Goal: Task Accomplishment & Management: Use online tool/utility

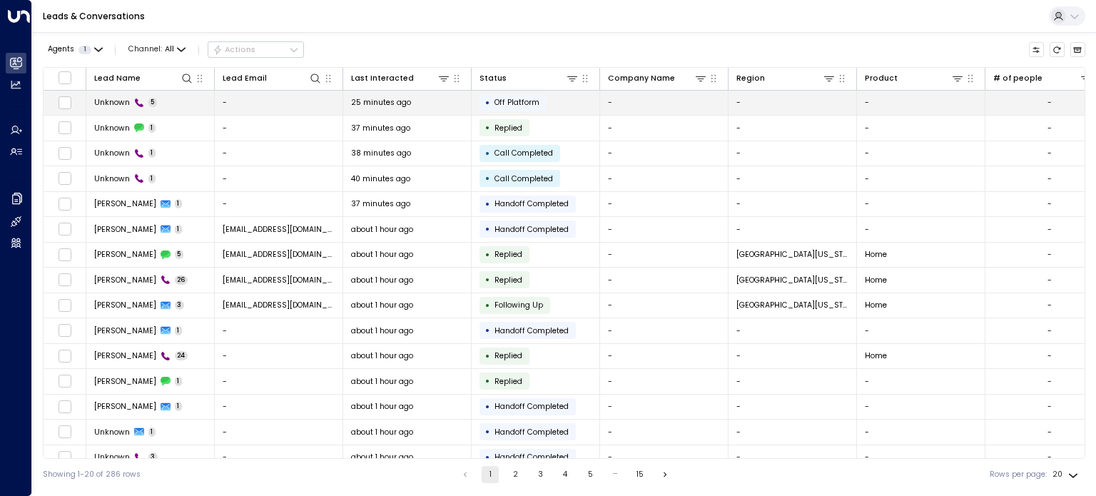
click at [517, 100] on span "Off Platform" at bounding box center [517, 102] width 45 height 11
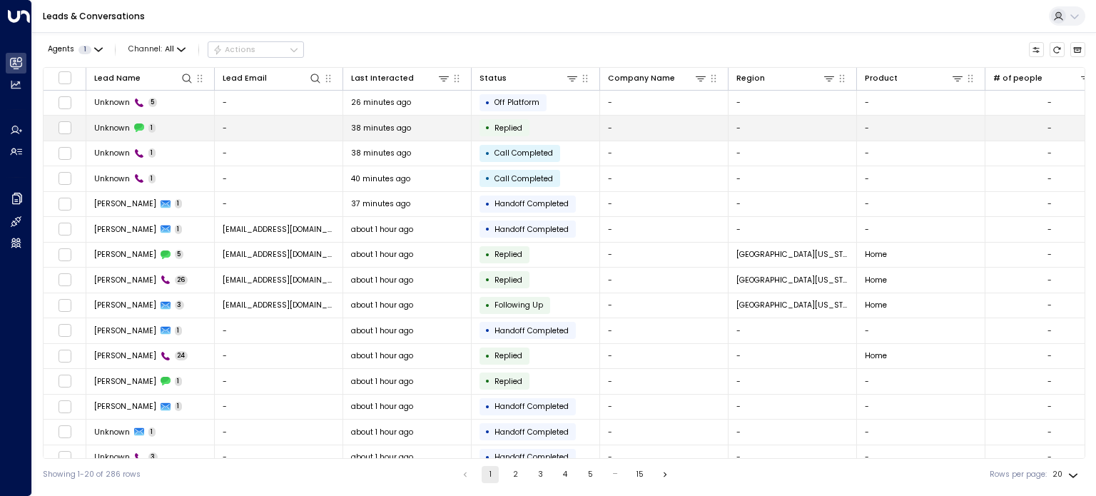
click at [507, 123] on span "Replied" at bounding box center [509, 128] width 28 height 11
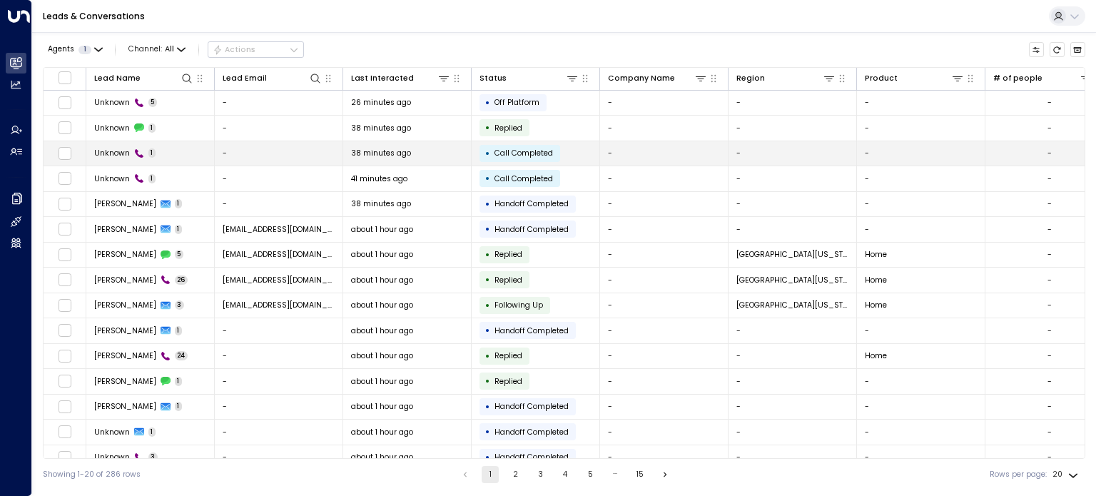
click at [510, 153] on span "Call Completed" at bounding box center [524, 153] width 59 height 11
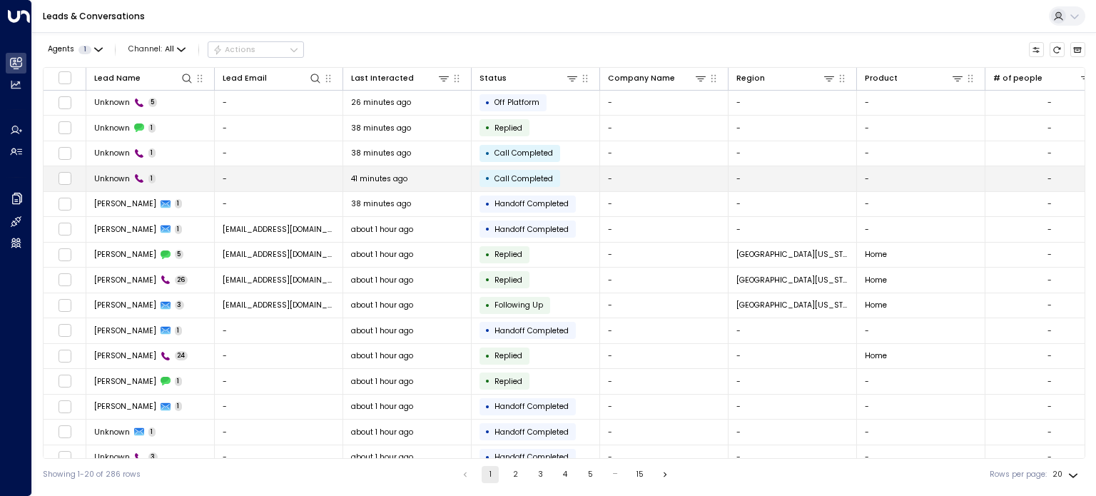
click at [515, 181] on span "Call Completed" at bounding box center [524, 178] width 59 height 11
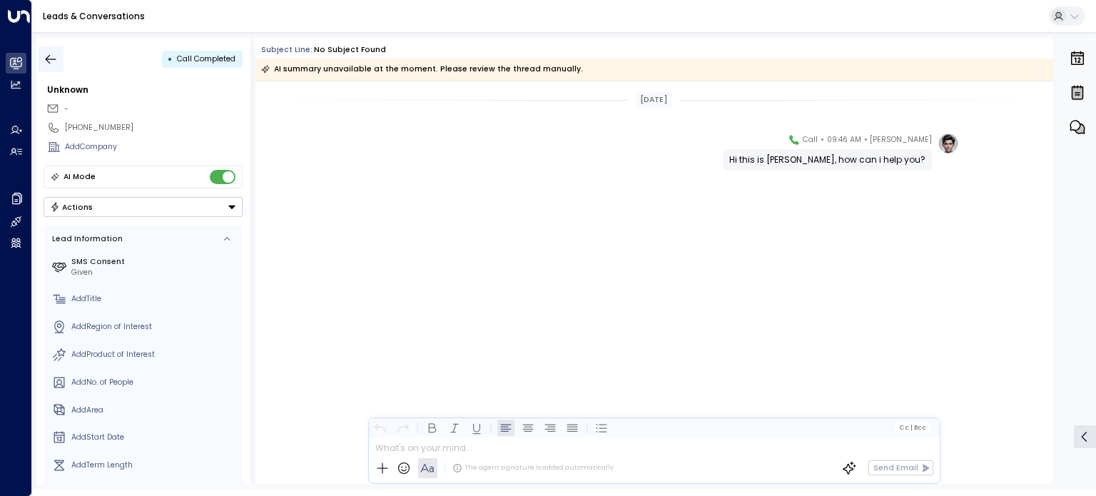
click at [55, 58] on icon "button" at bounding box center [51, 59] width 14 height 14
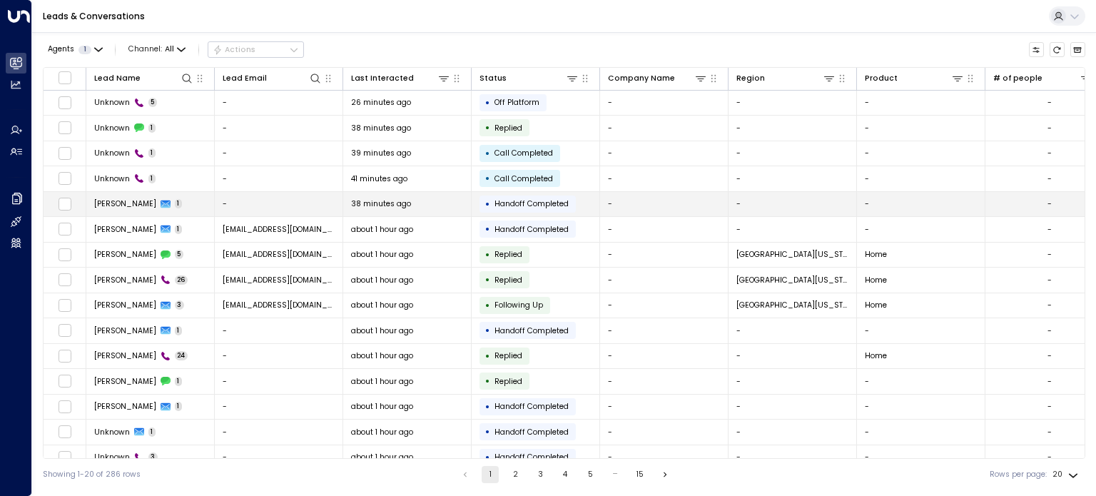
click at [532, 201] on span "Handoff Completed" at bounding box center [532, 203] width 74 height 11
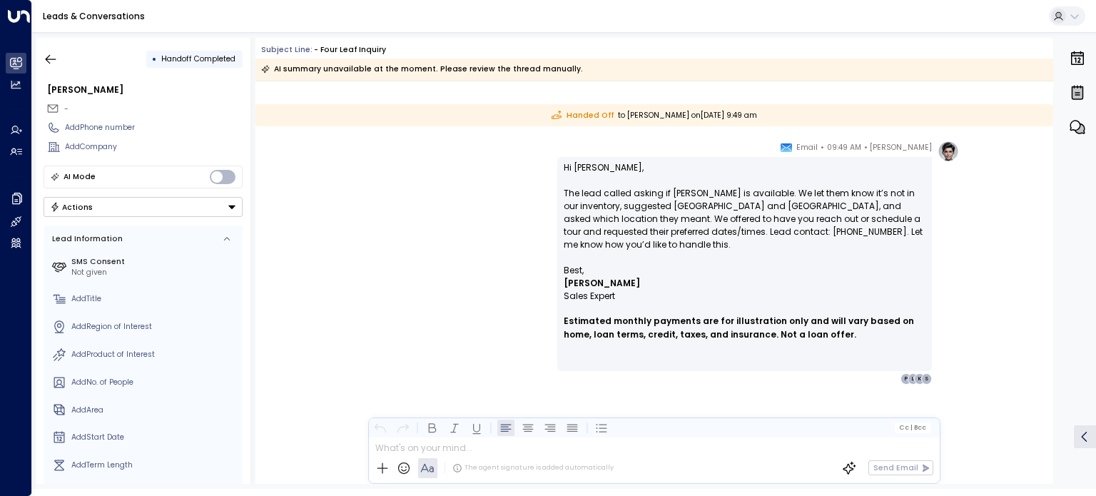
scroll to position [36, 0]
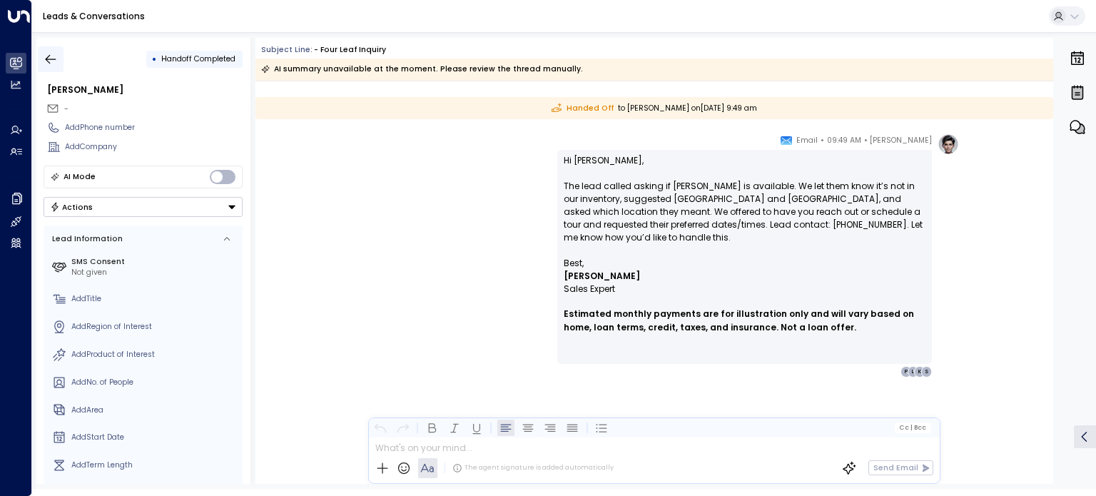
click at [48, 56] on icon "button" at bounding box center [51, 58] width 11 height 9
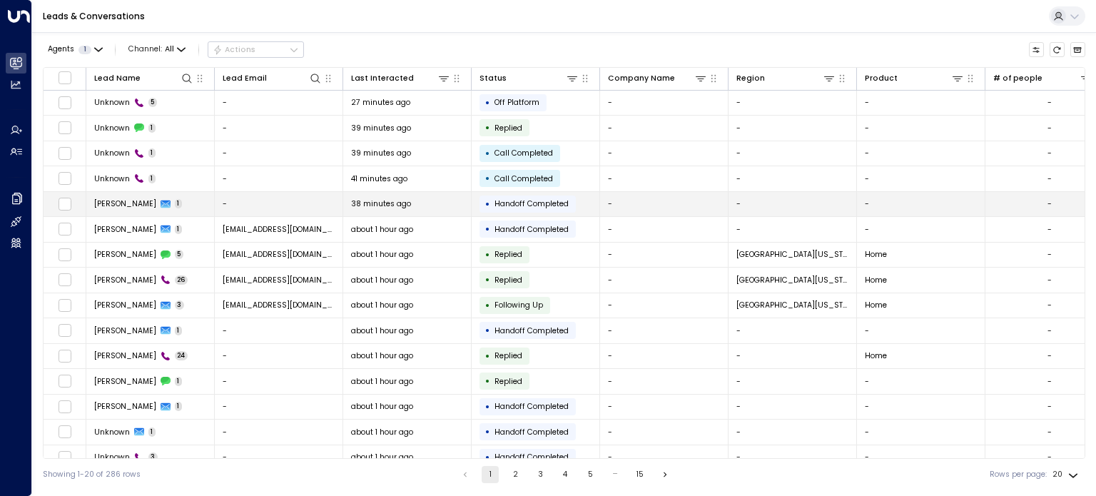
click at [116, 199] on span "[PERSON_NAME]" at bounding box center [125, 203] width 62 height 11
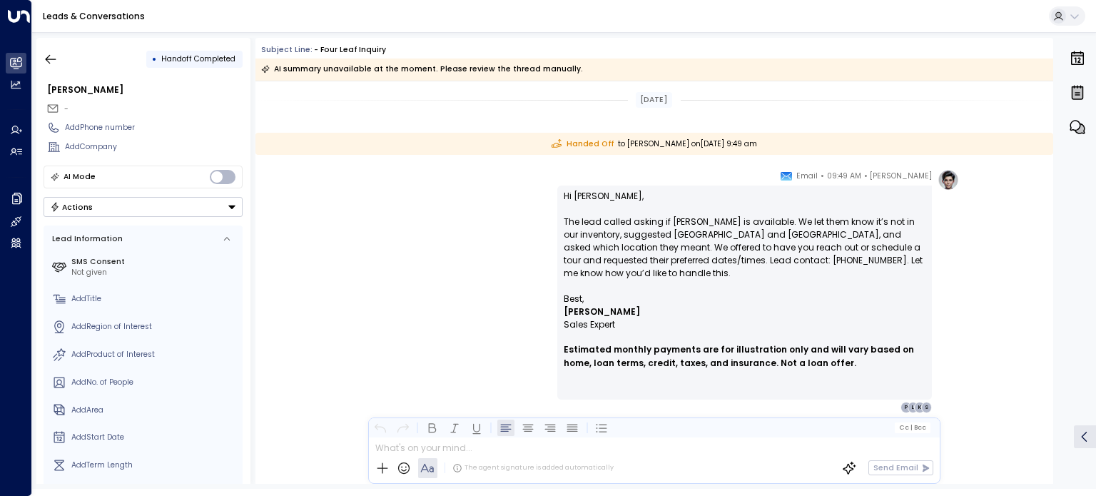
scroll to position [36, 0]
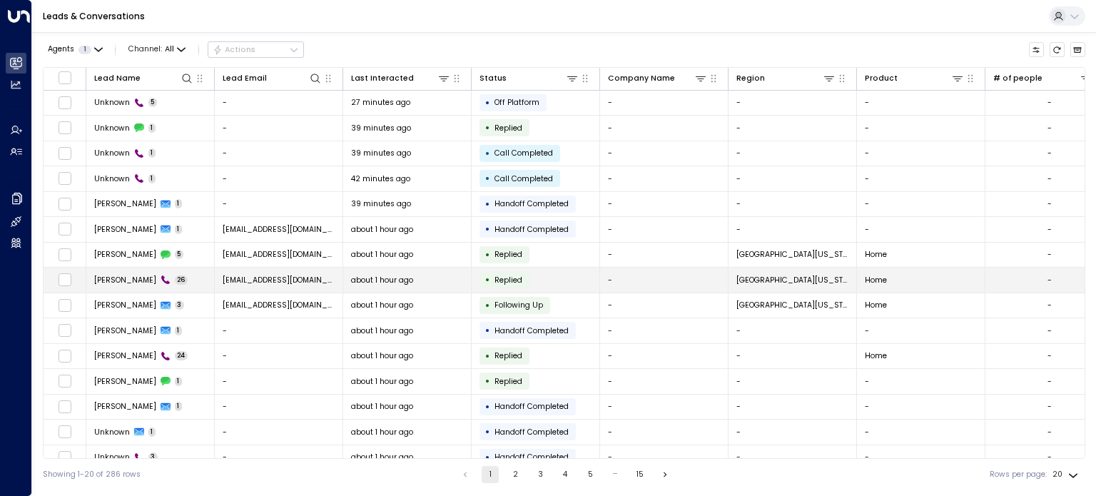
click at [245, 278] on span "[EMAIL_ADDRESS][DOMAIN_NAME]" at bounding box center [279, 280] width 113 height 11
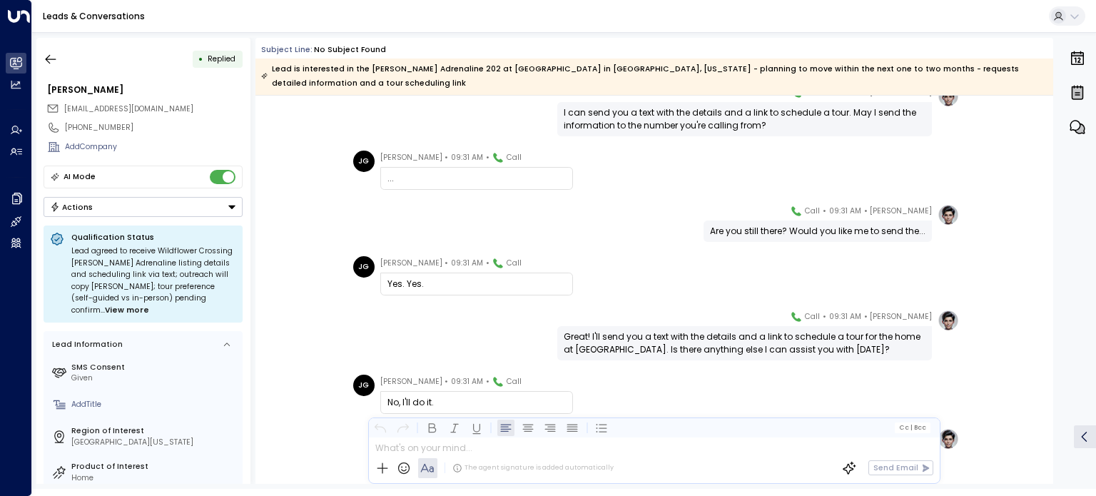
scroll to position [1523, 0]
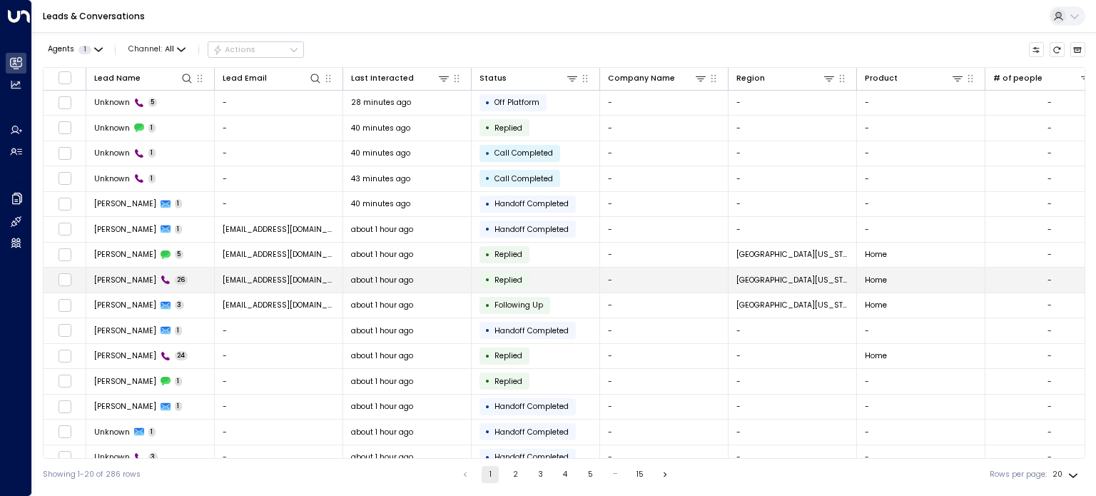
click at [495, 275] on span "Replied" at bounding box center [509, 280] width 28 height 11
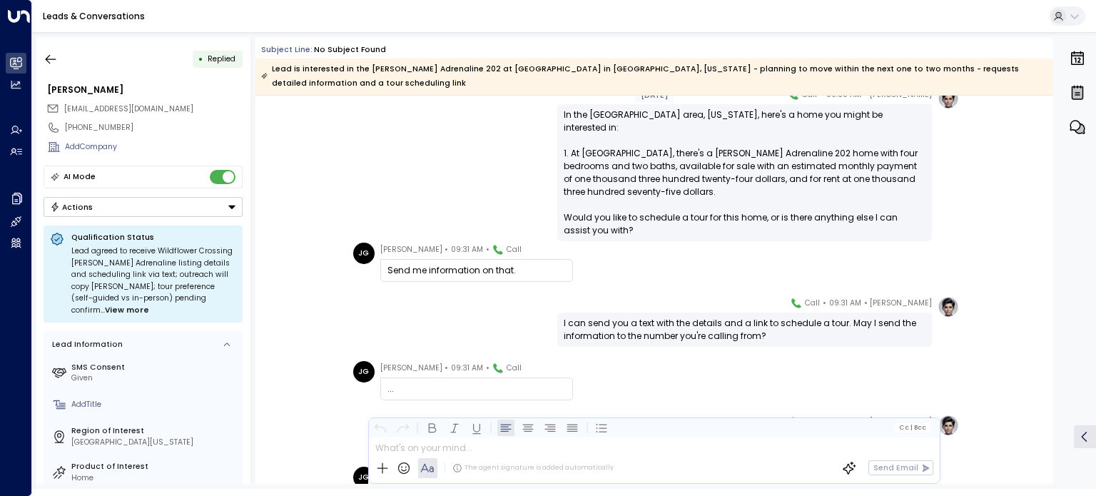
scroll to position [2975, 0]
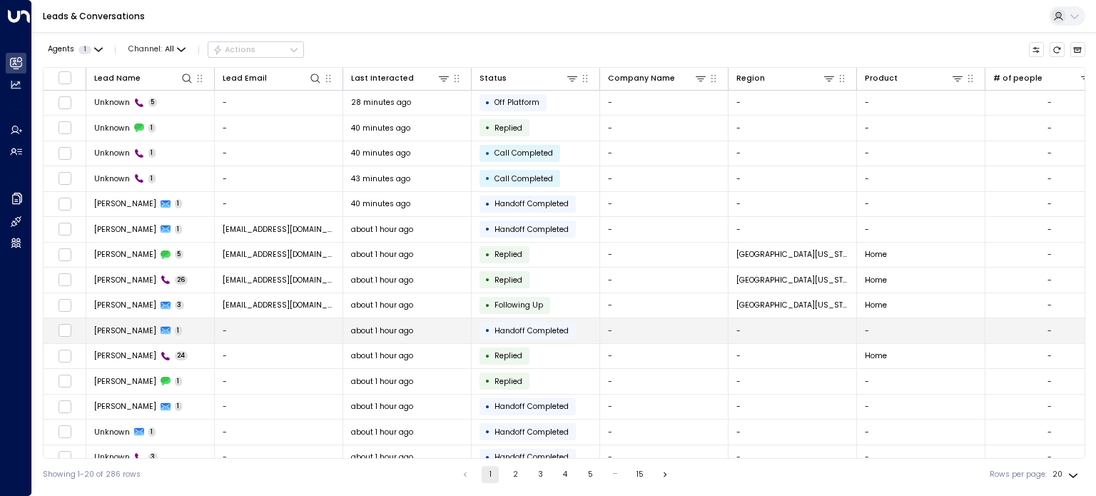
click at [111, 325] on span "[PERSON_NAME]" at bounding box center [125, 330] width 62 height 11
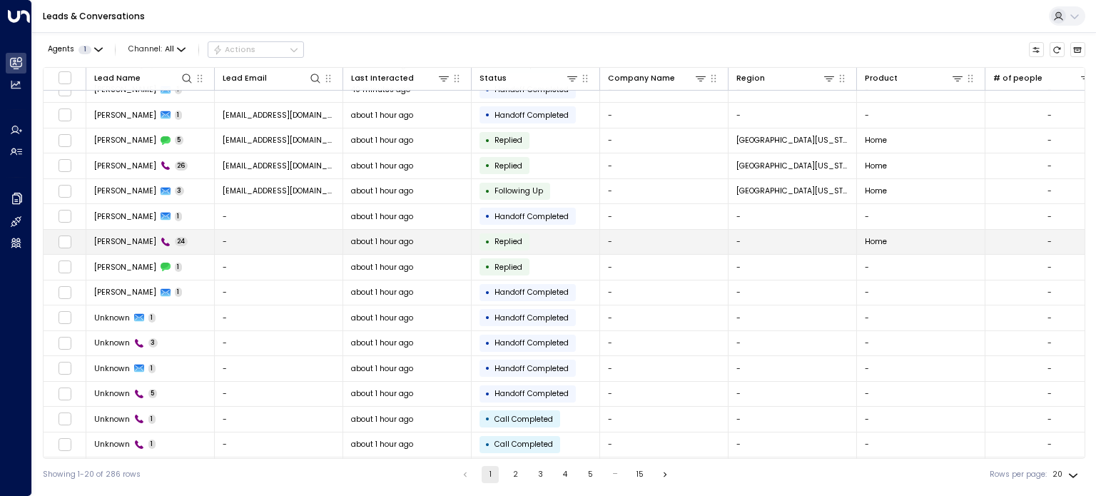
scroll to position [138, 0]
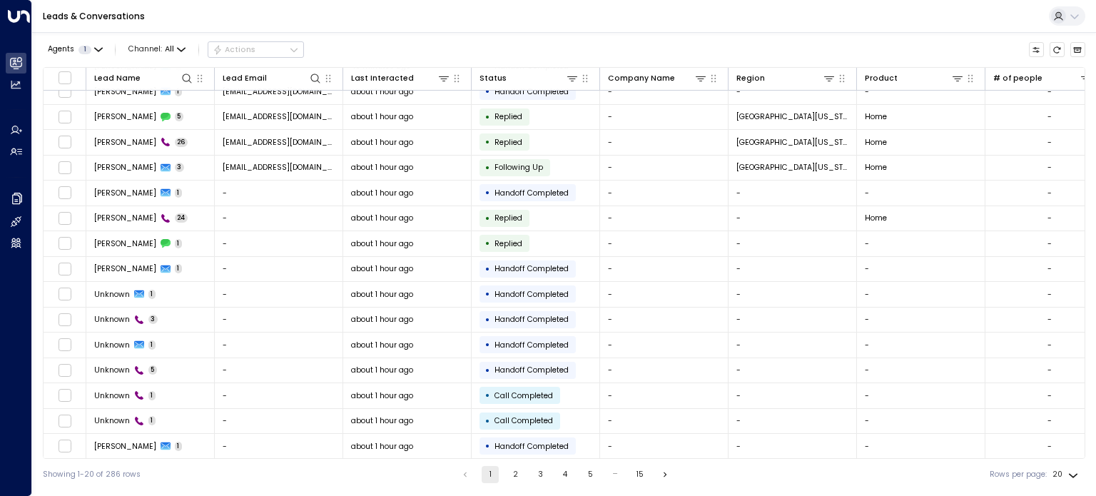
click at [511, 471] on button "2" at bounding box center [515, 474] width 17 height 17
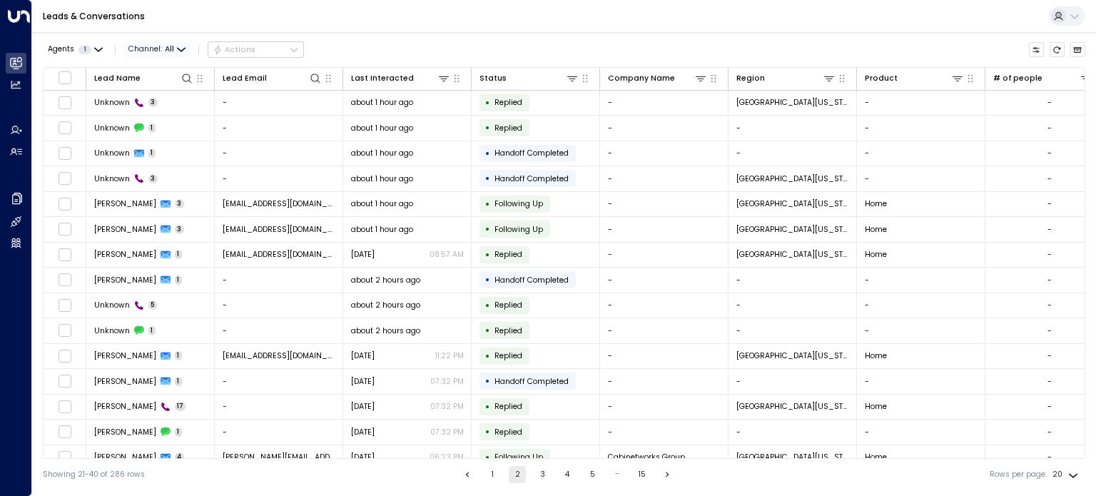
click at [177, 49] on icon "button" at bounding box center [181, 50] width 9 height 9
click at [386, 31] on div at bounding box center [548, 248] width 1096 height 496
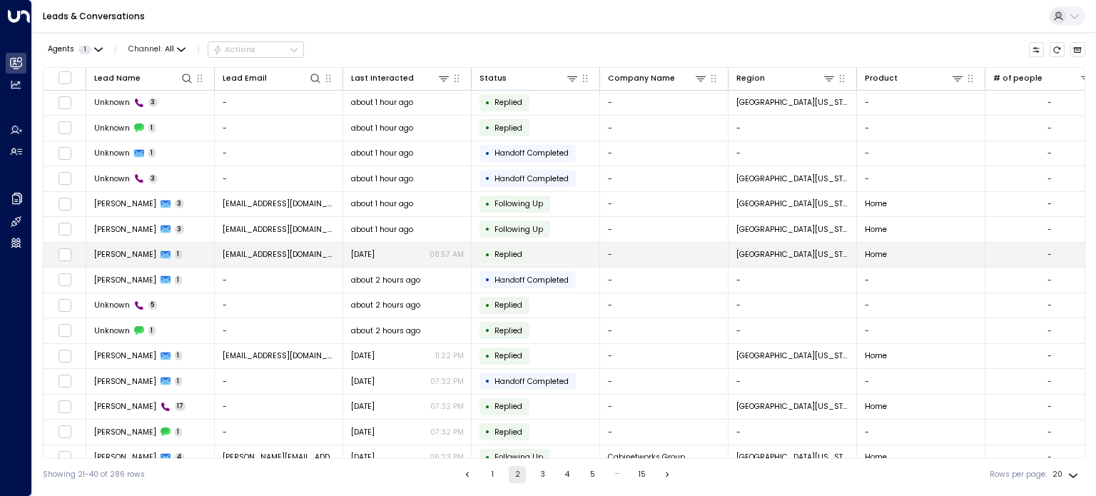
click at [128, 253] on span "[PERSON_NAME]" at bounding box center [125, 254] width 62 height 11
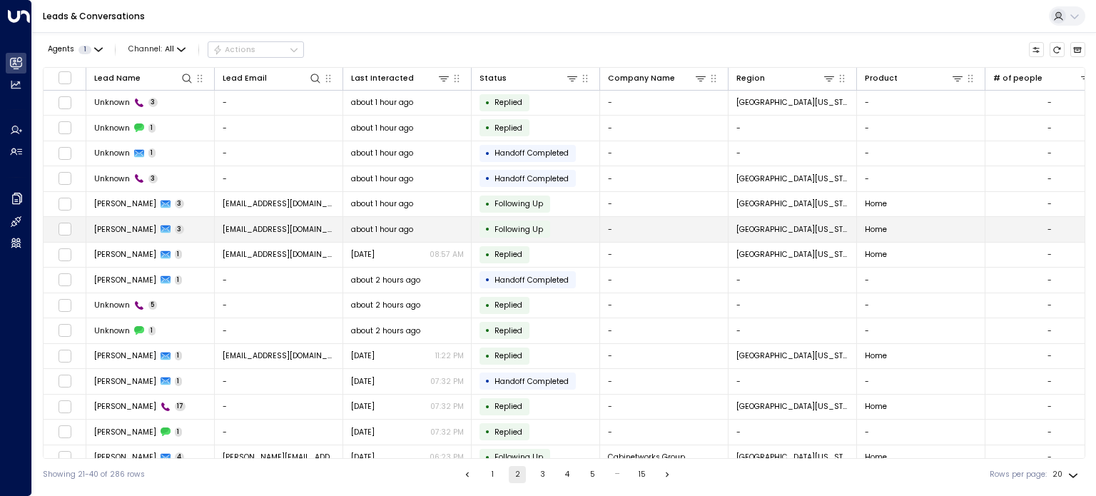
click at [138, 225] on span "[PERSON_NAME]" at bounding box center [125, 229] width 62 height 11
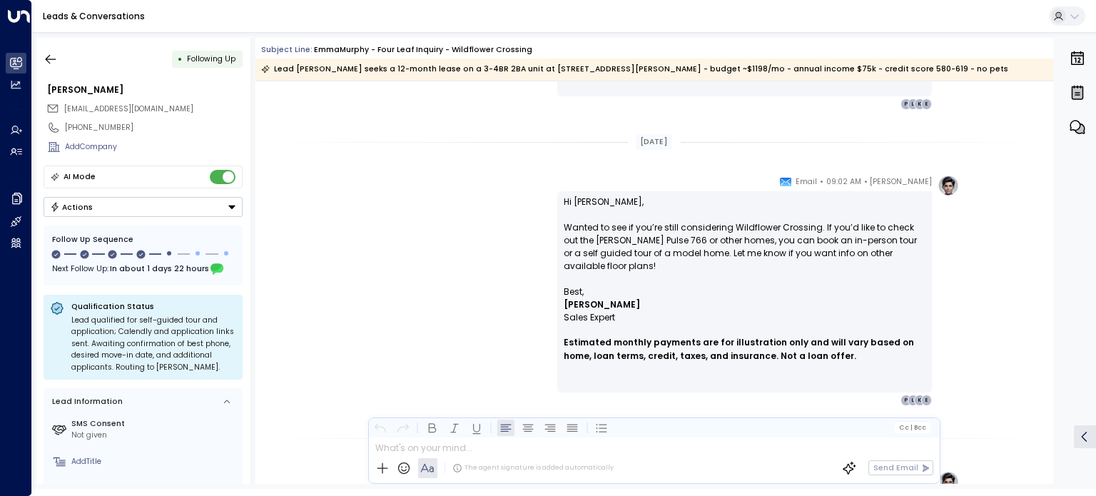
scroll to position [1383, 0]
click at [56, 56] on icon "button" at bounding box center [51, 59] width 14 height 14
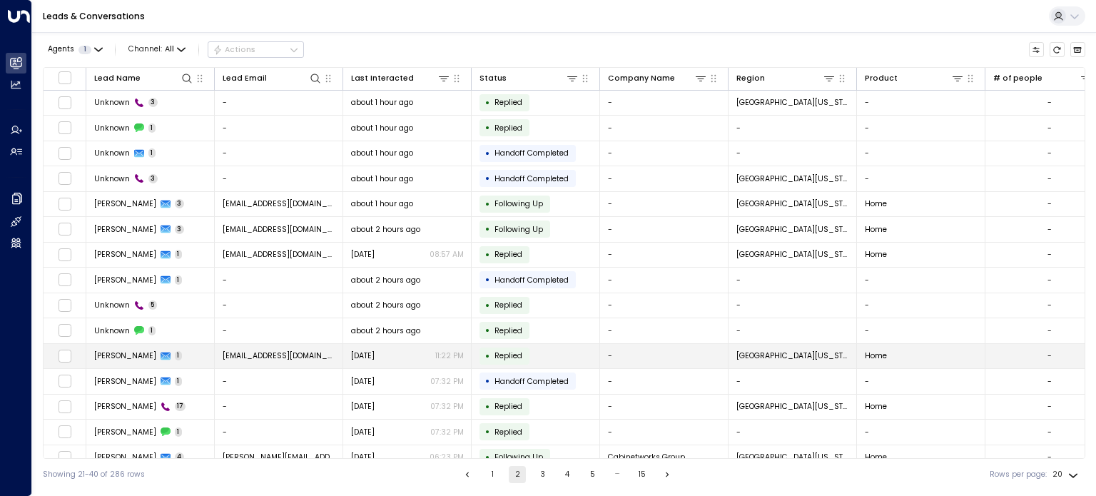
click at [133, 352] on span "[PERSON_NAME]" at bounding box center [125, 355] width 62 height 11
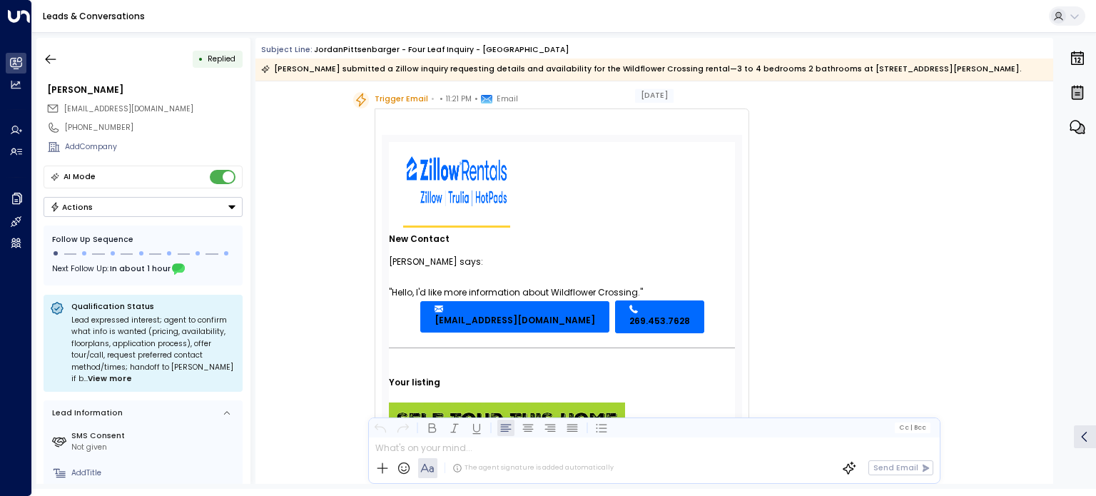
scroll to position [6, 0]
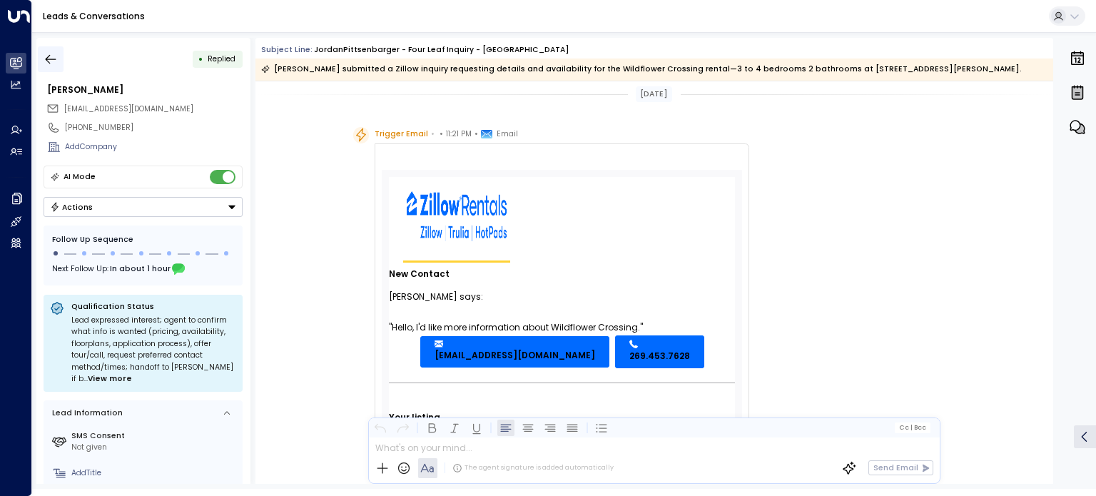
click at [47, 59] on icon "button" at bounding box center [51, 58] width 11 height 9
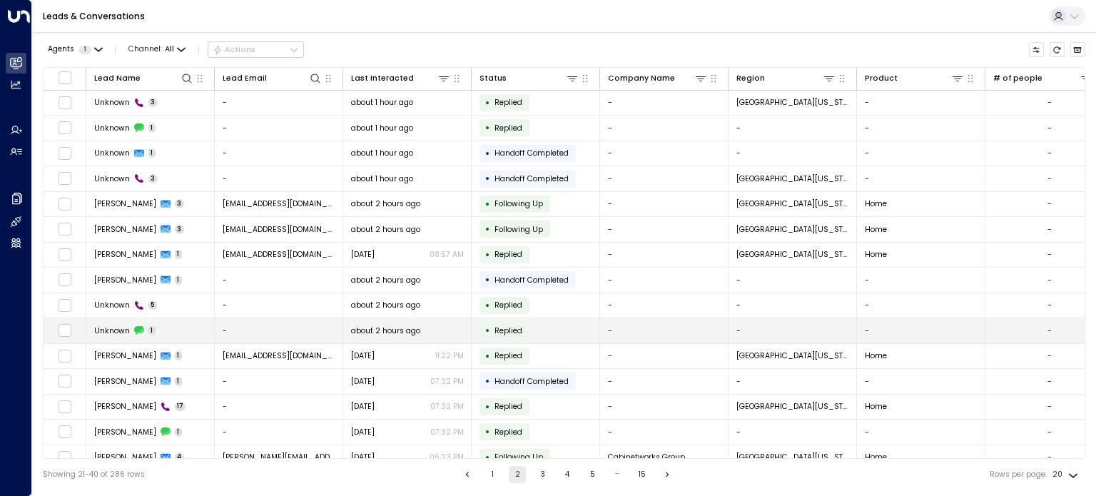
click at [116, 325] on span "Unknown" at bounding box center [112, 330] width 36 height 11
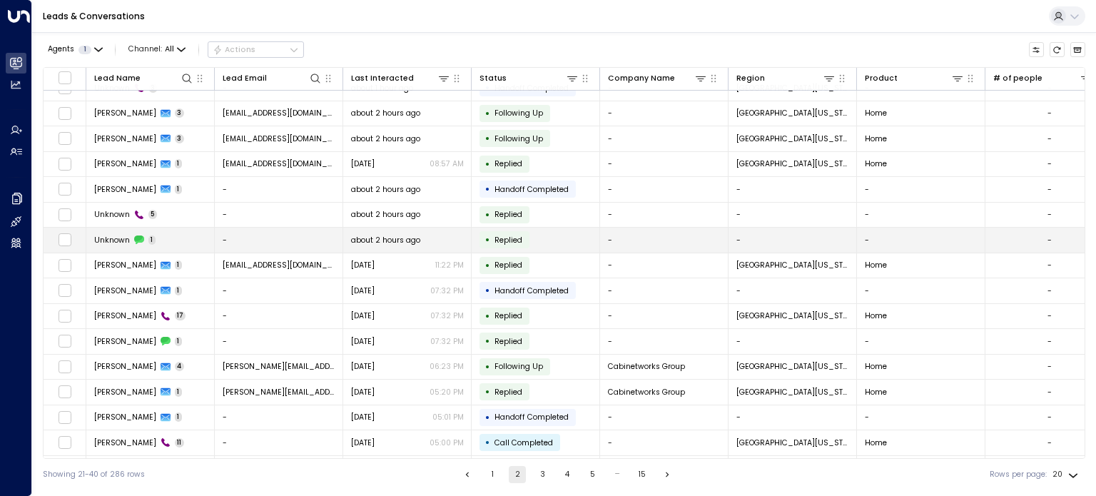
scroll to position [138, 0]
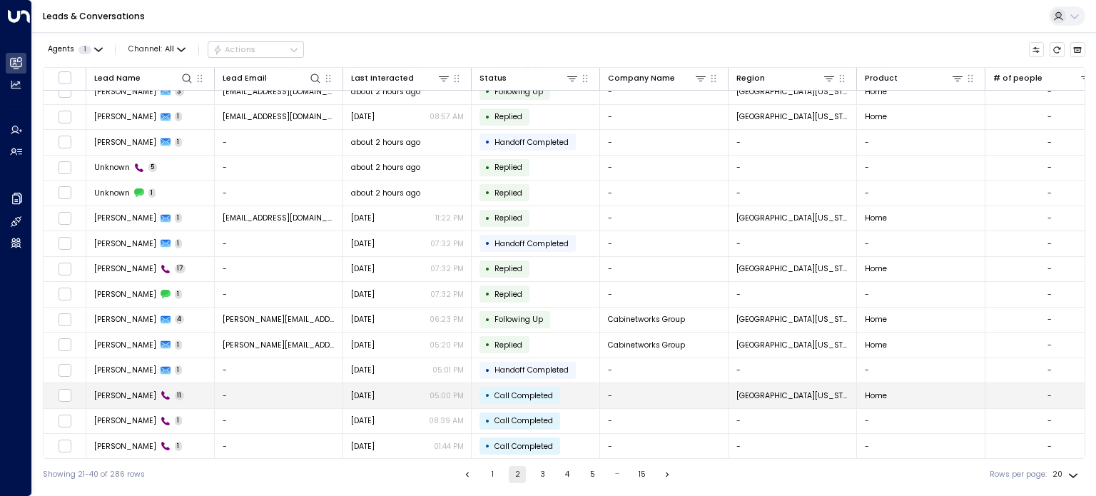
click at [130, 394] on span "[PERSON_NAME]" at bounding box center [125, 395] width 62 height 11
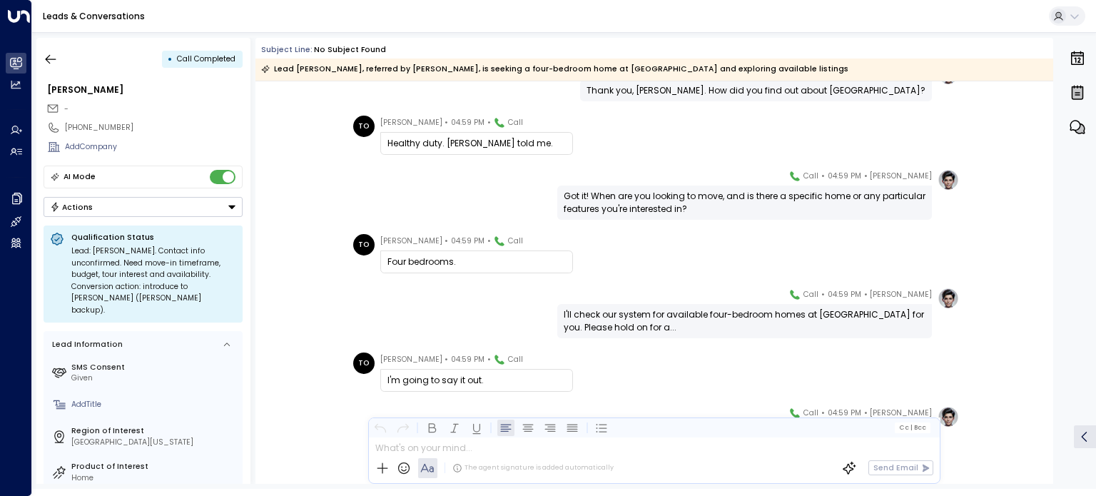
scroll to position [360, 0]
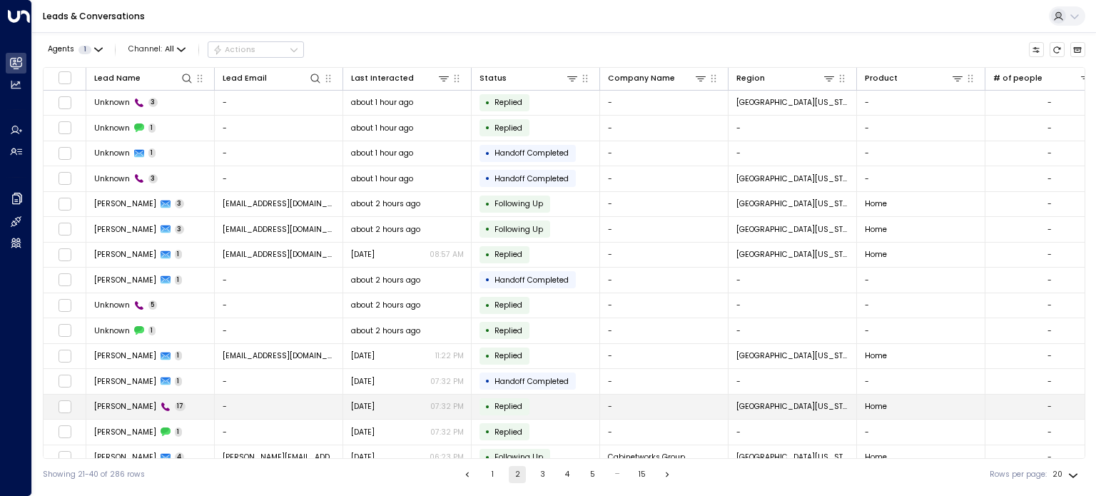
scroll to position [138, 0]
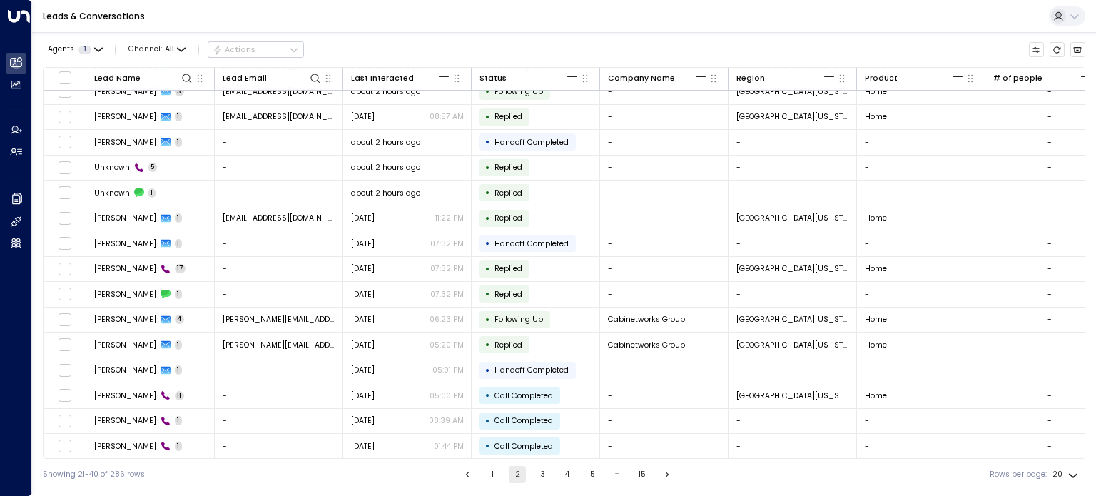
click at [542, 475] on button "3" at bounding box center [542, 474] width 17 height 17
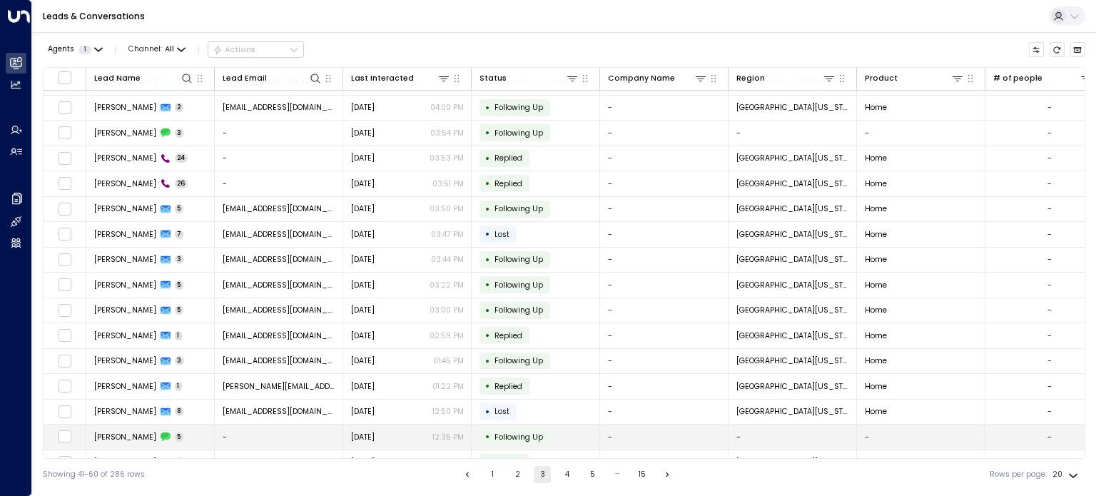
scroll to position [49, 0]
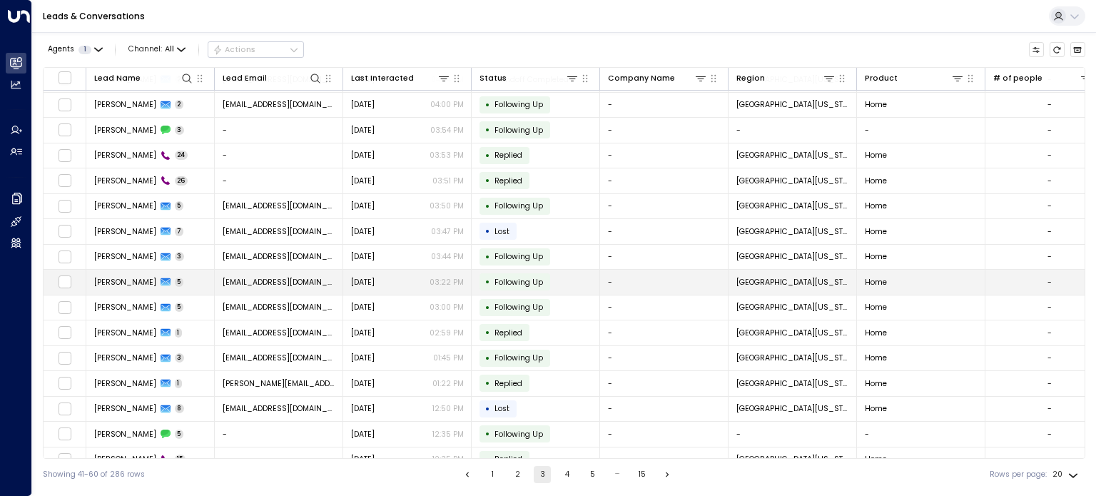
click at [126, 279] on span "[PERSON_NAME]" at bounding box center [125, 282] width 62 height 11
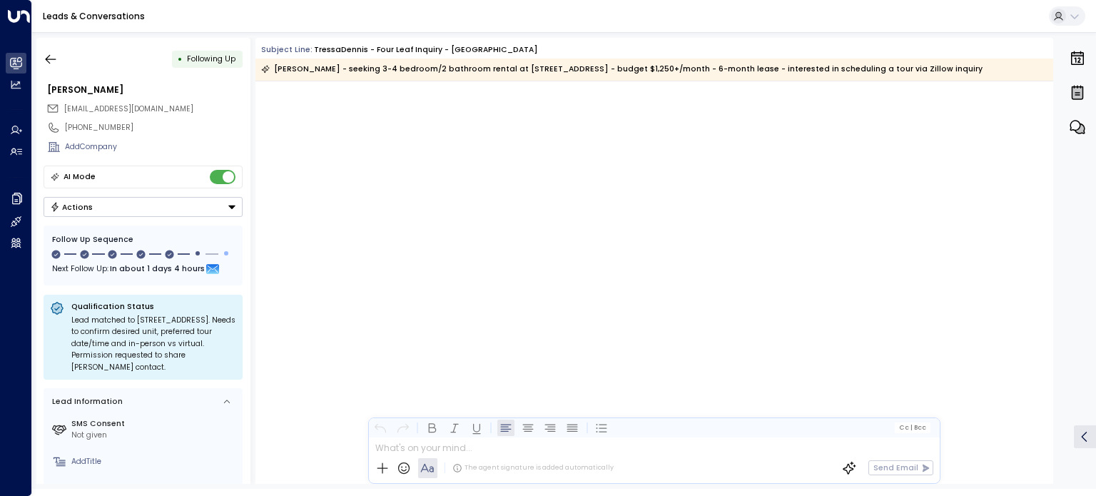
scroll to position [2764, 0]
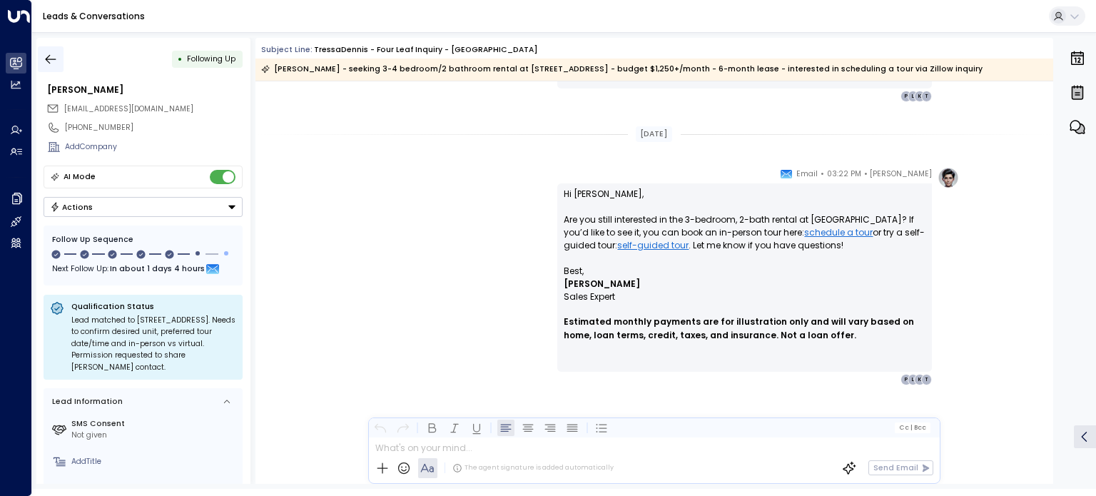
click at [54, 58] on icon "button" at bounding box center [51, 59] width 14 height 14
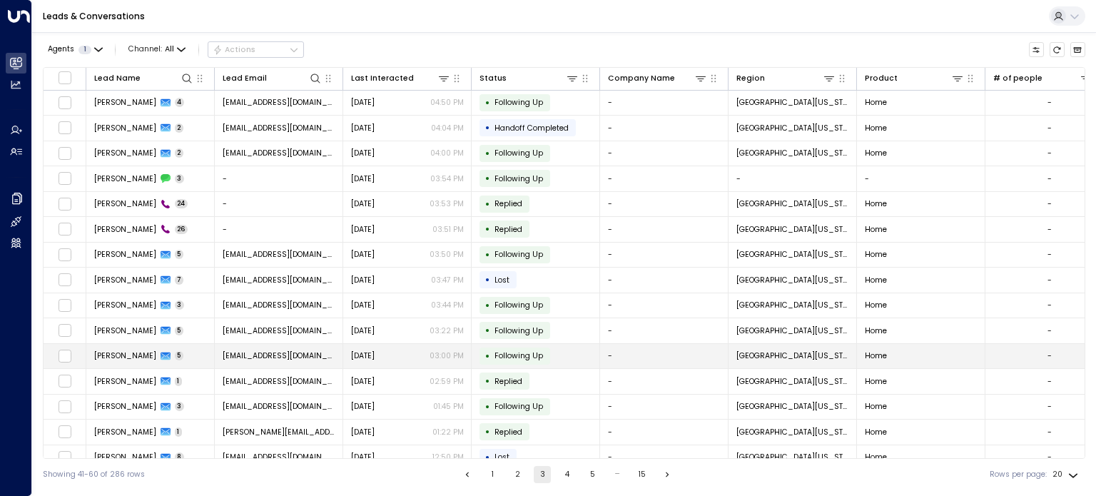
click at [138, 355] on span "[PERSON_NAME]" at bounding box center [125, 355] width 62 height 11
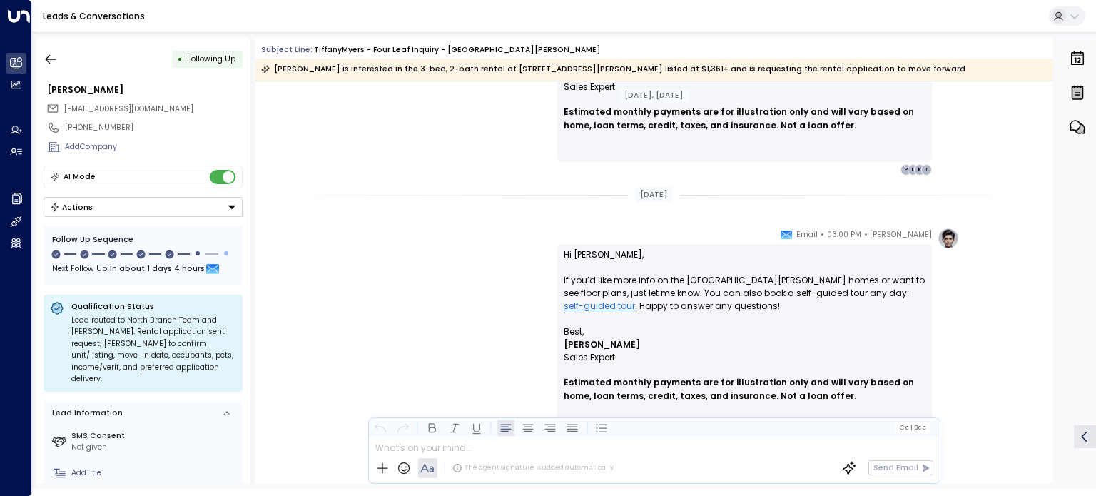
scroll to position [1986, 0]
click at [54, 57] on icon "button" at bounding box center [51, 59] width 14 height 14
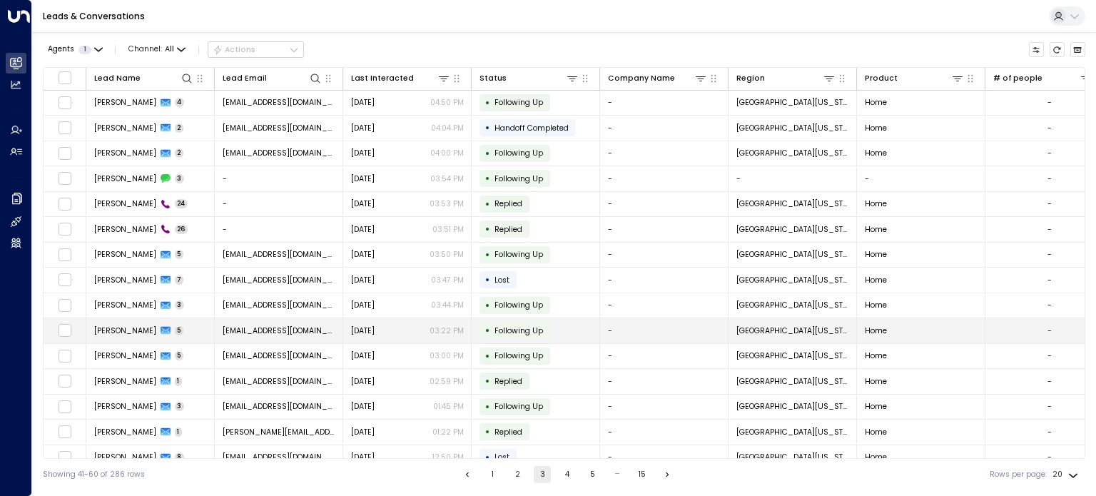
scroll to position [138, 0]
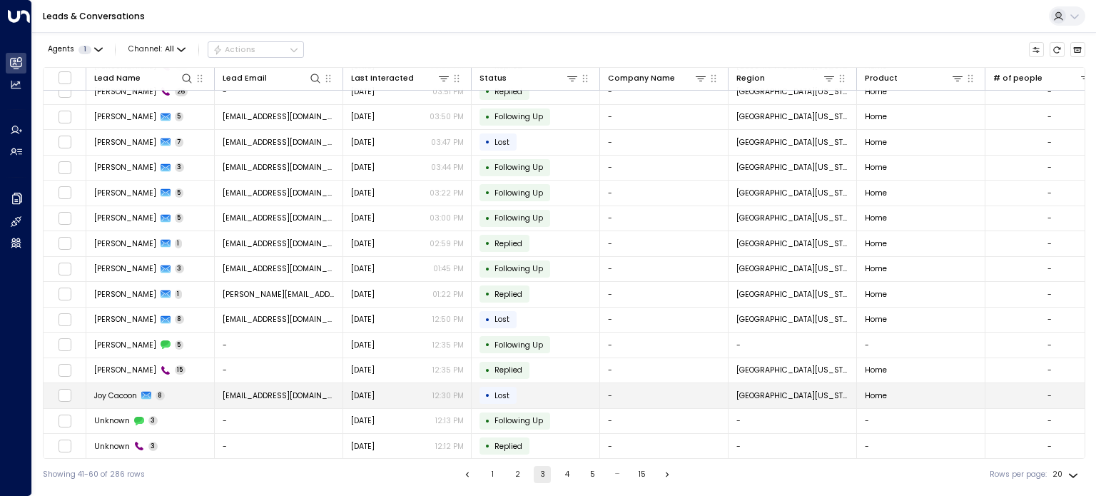
click at [122, 390] on span "Joy Cacoon" at bounding box center [115, 395] width 43 height 11
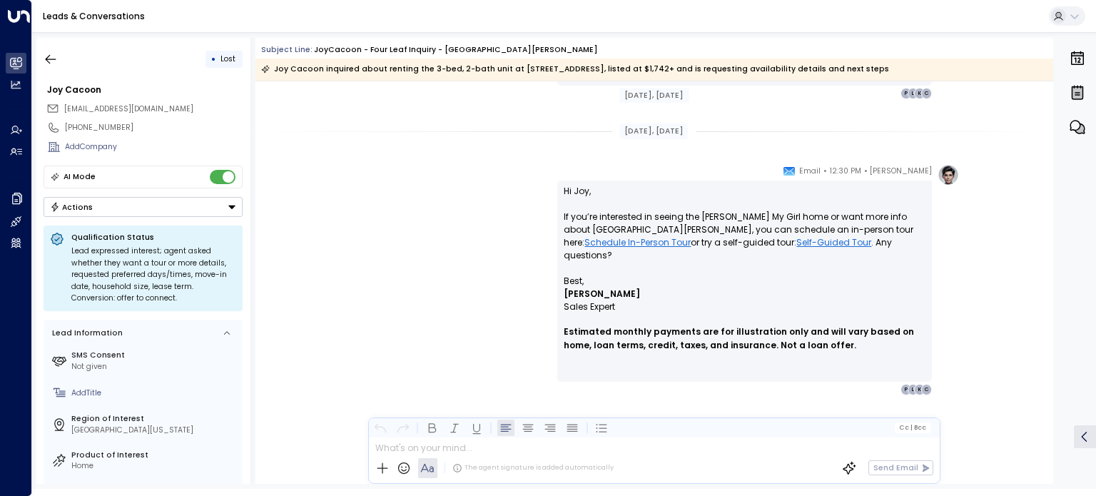
scroll to position [2829, 0]
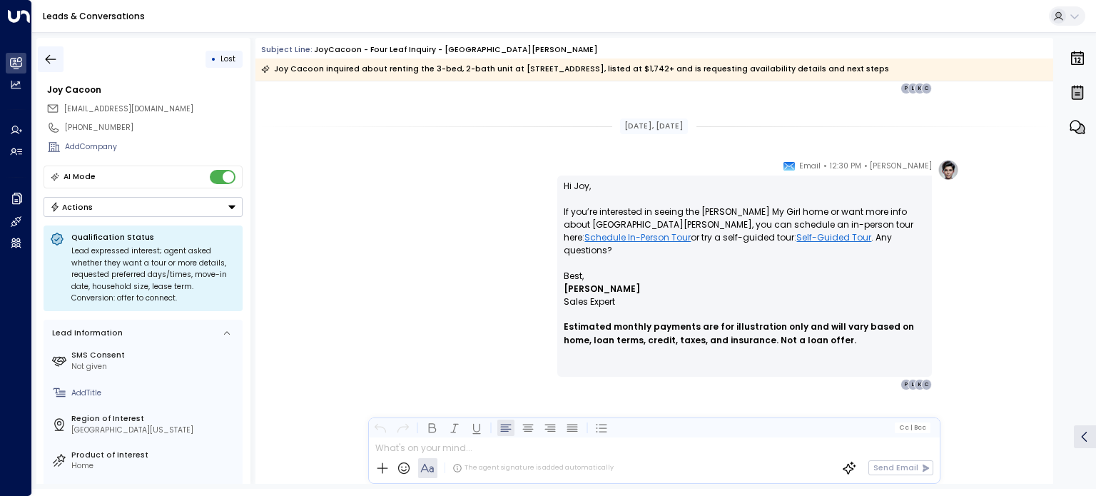
click at [44, 57] on icon "button" at bounding box center [51, 59] width 14 height 14
